Goal: Use online tool/utility: Utilize a website feature to perform a specific function

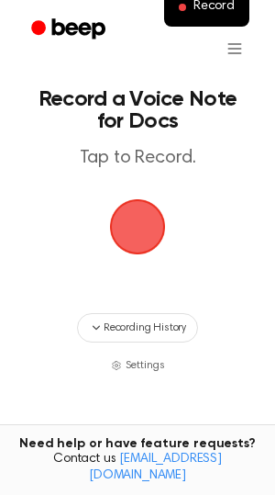
click at [146, 231] on span "button" at bounding box center [138, 227] width 56 height 56
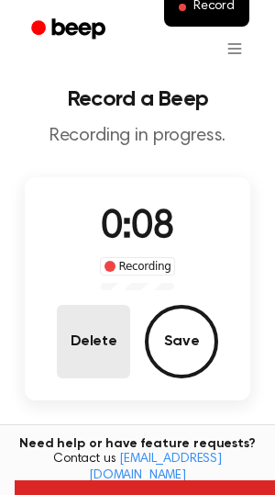
click at [90, 343] on button "Delete" at bounding box center [93, 341] width 73 height 73
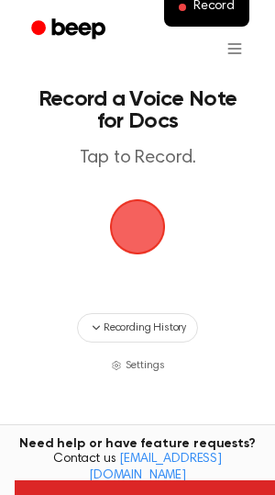
click at [149, 214] on span "button" at bounding box center [138, 227] width 62 height 62
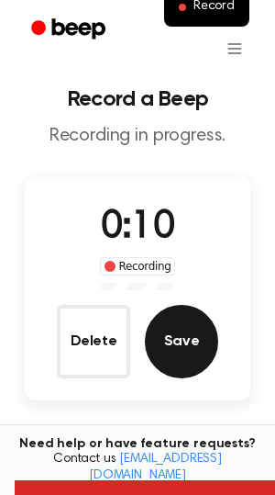
click at [167, 335] on button "Save" at bounding box center [181, 341] width 73 height 73
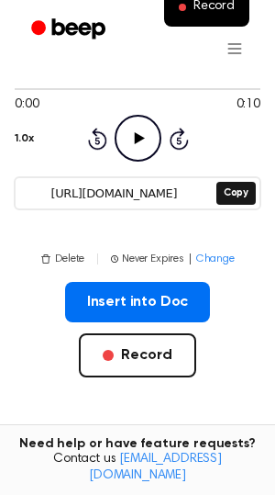
scroll to position [152, 0]
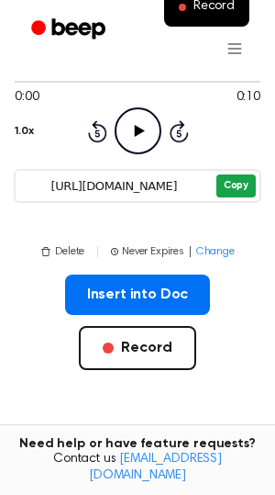
click at [242, 180] on button "Copy" at bounding box center [236, 185] width 39 height 23
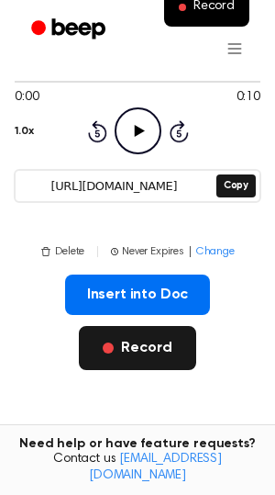
click at [145, 345] on button "Record" at bounding box center [137, 348] width 117 height 44
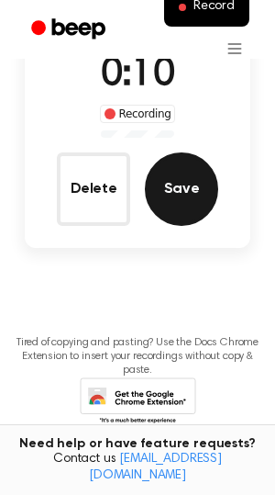
click at [186, 188] on button "Save" at bounding box center [181, 188] width 73 height 73
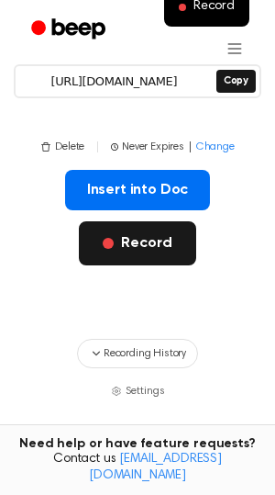
scroll to position [180, 0]
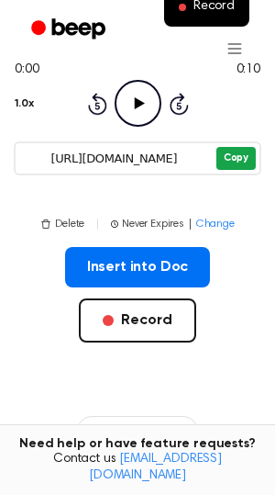
click at [244, 157] on button "Copy" at bounding box center [236, 158] width 39 height 23
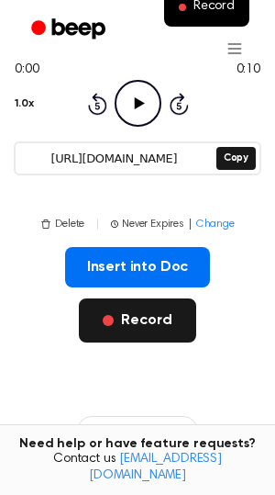
click at [147, 317] on button "Record" at bounding box center [137, 320] width 117 height 44
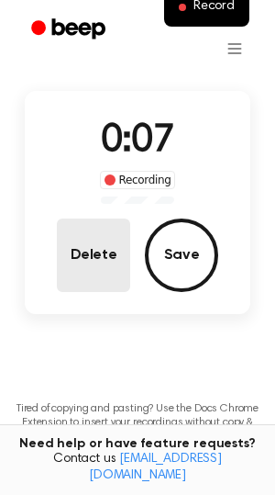
click at [97, 285] on button "Delete" at bounding box center [93, 255] width 73 height 73
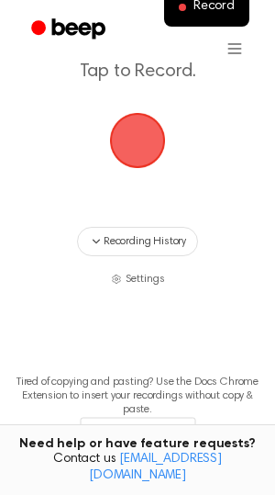
scroll to position [60, 0]
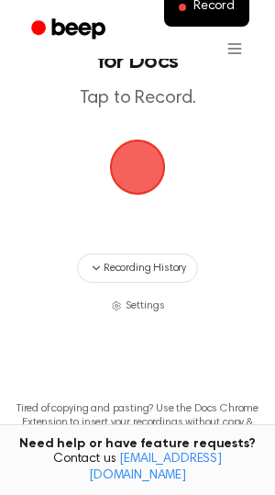
click at [144, 164] on span "button" at bounding box center [138, 168] width 60 height 60
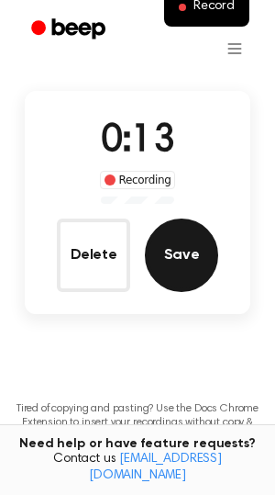
click at [205, 264] on button "Save" at bounding box center [181, 255] width 73 height 73
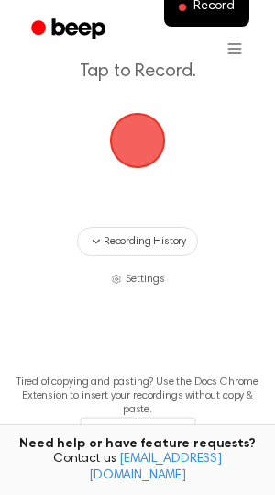
scroll to position [0, 0]
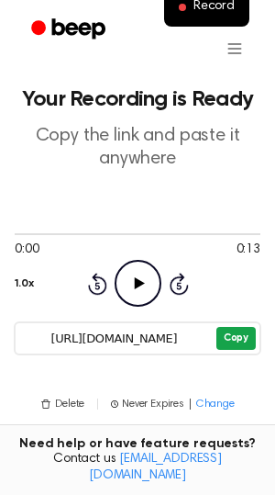
click at [235, 337] on button "Copy" at bounding box center [236, 338] width 39 height 23
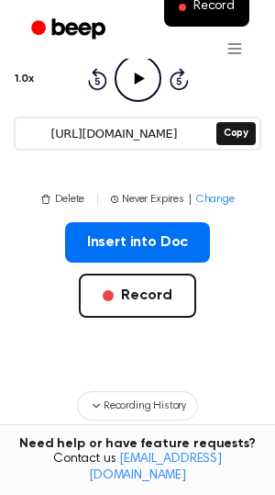
scroll to position [209, 0]
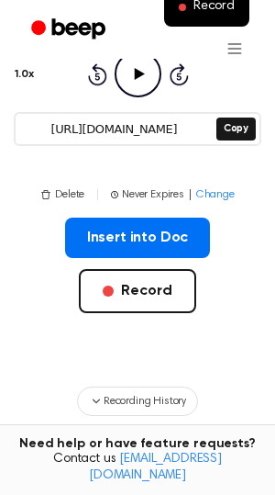
click at [118, 235] on button "Insert into Doc" at bounding box center [138, 238] width 146 height 40
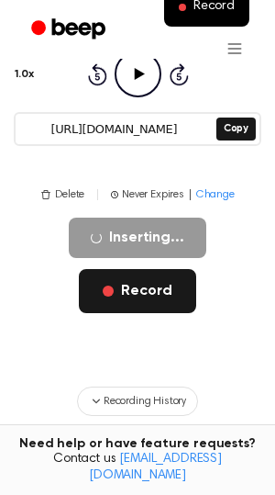
click at [144, 278] on button "Record" at bounding box center [137, 291] width 117 height 44
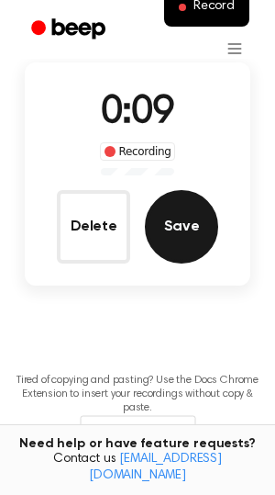
click at [171, 223] on button "Save" at bounding box center [181, 226] width 73 height 73
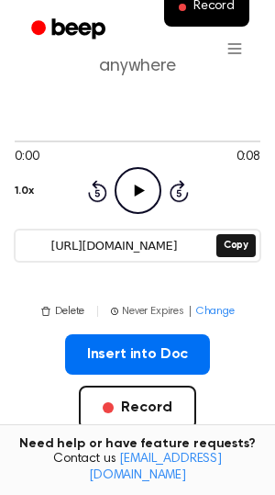
scroll to position [94, 0]
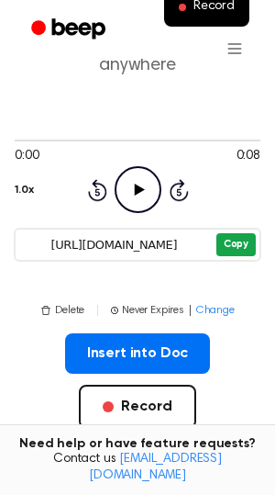
click at [241, 252] on button "Copy" at bounding box center [236, 244] width 39 height 23
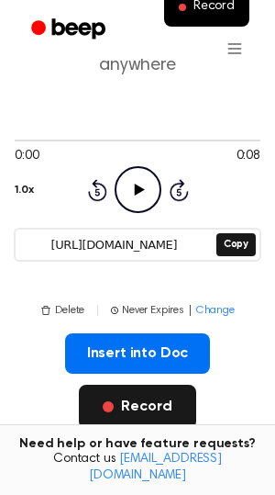
click at [156, 411] on button "Record" at bounding box center [137, 407] width 117 height 44
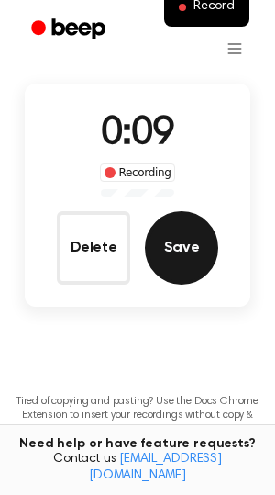
click at [174, 255] on button "Save" at bounding box center [181, 247] width 73 height 73
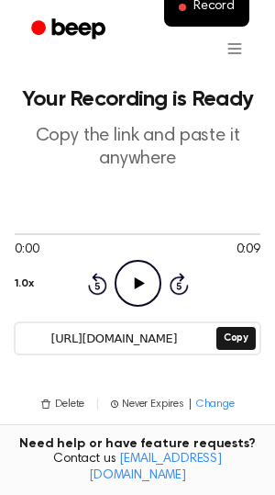
scroll to position [79, 0]
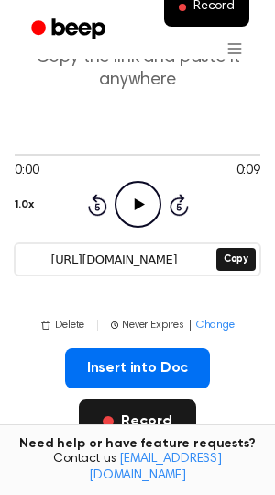
click at [162, 419] on button "Record" at bounding box center [137, 421] width 117 height 44
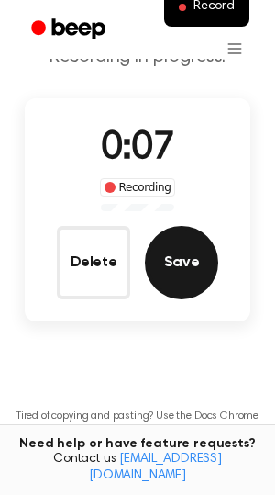
click at [162, 267] on button "Save" at bounding box center [181, 262] width 73 height 73
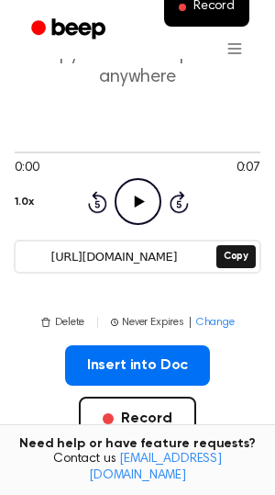
scroll to position [92, 0]
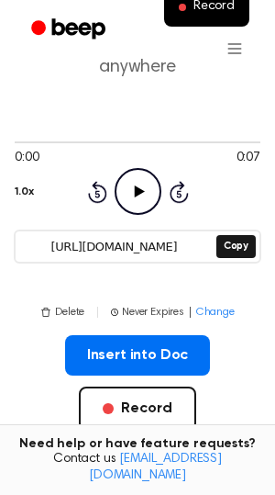
click at [153, 408] on button "Record" at bounding box center [137, 409] width 117 height 44
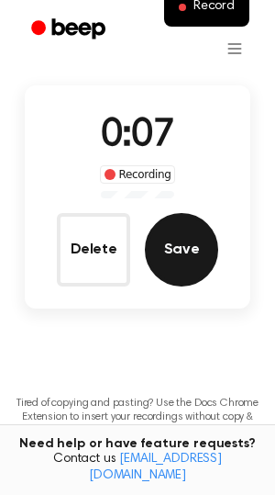
click at [180, 237] on button "Save" at bounding box center [181, 249] width 73 height 73
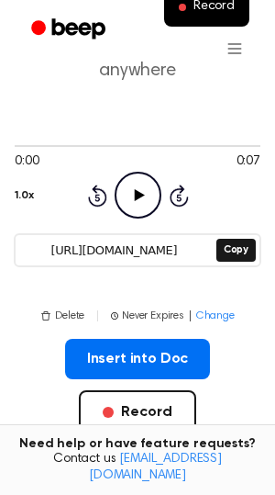
scroll to position [93, 0]
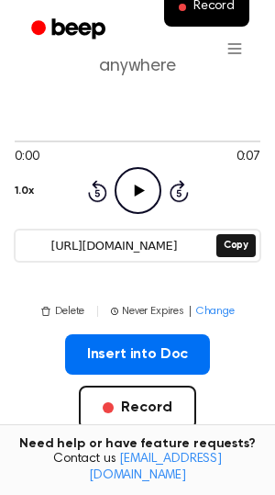
click at [137, 409] on button "Record" at bounding box center [137, 408] width 117 height 44
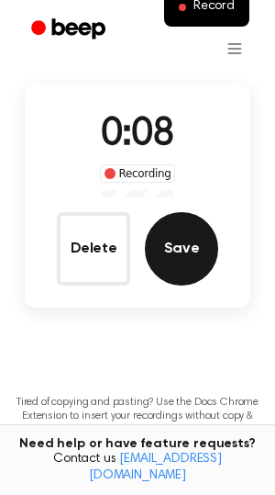
click at [186, 250] on button "Save" at bounding box center [181, 248] width 73 height 73
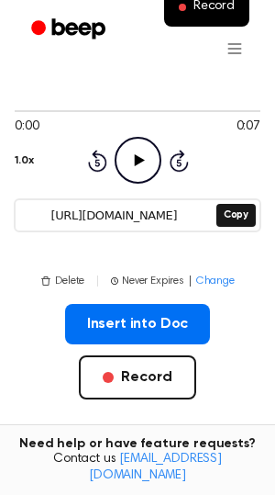
scroll to position [217, 0]
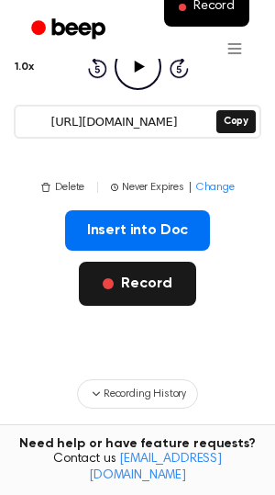
click at [135, 281] on button "Record" at bounding box center [137, 284] width 117 height 44
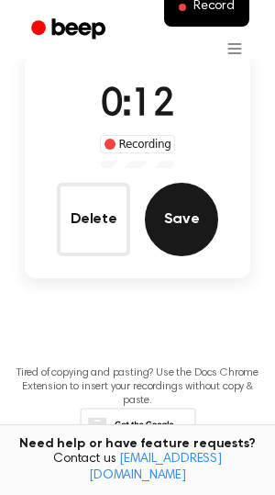
click at [177, 226] on button "Save" at bounding box center [181, 219] width 73 height 73
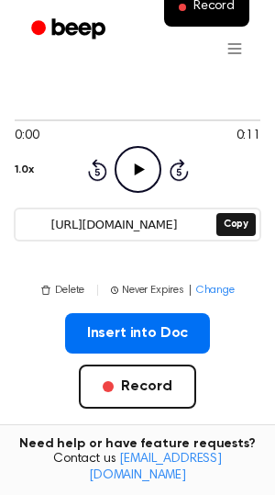
scroll to position [116, 0]
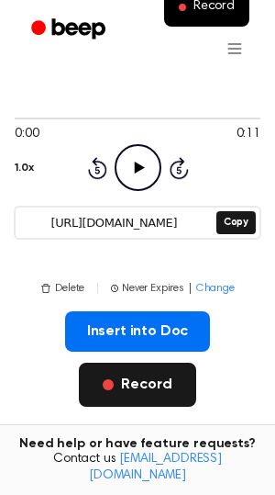
click at [129, 385] on button "Record" at bounding box center [137, 385] width 117 height 44
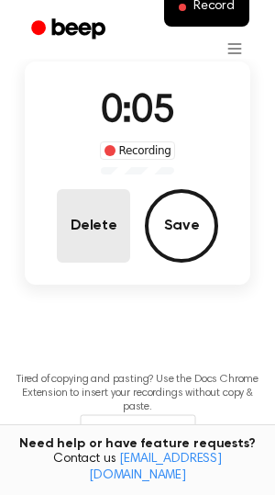
click at [105, 224] on button "Delete" at bounding box center [93, 225] width 73 height 73
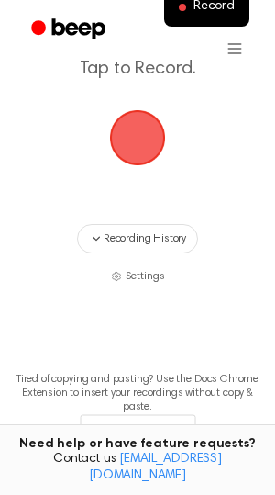
click at [129, 140] on span "button" at bounding box center [138, 138] width 56 height 56
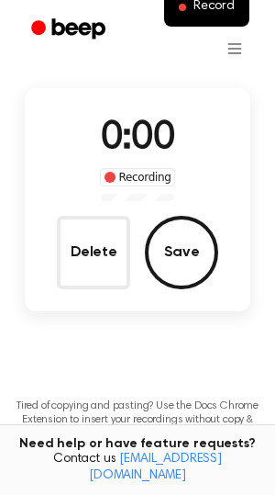
scroll to position [116, 0]
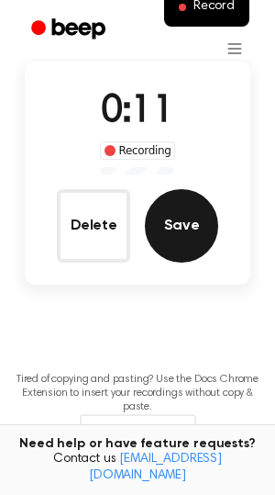
click at [197, 211] on button "Save" at bounding box center [181, 225] width 73 height 73
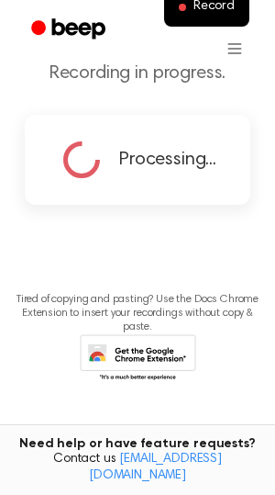
scroll to position [0, 0]
